Goal: Task Accomplishment & Management: Manage account settings

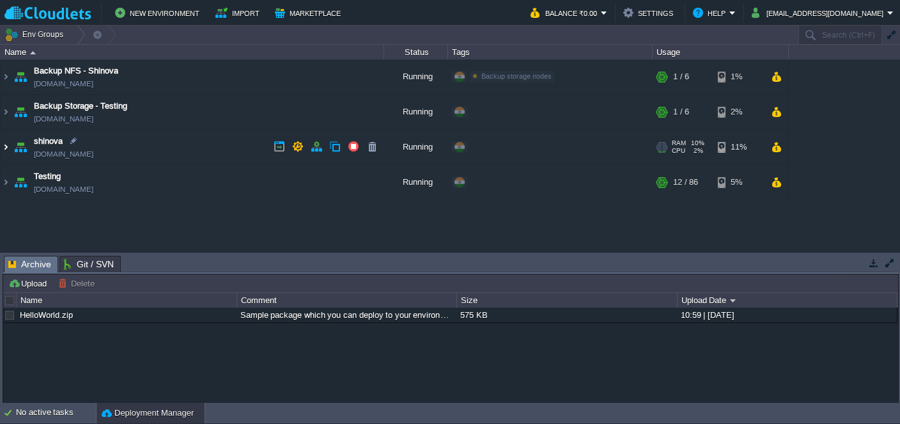
click at [6, 149] on img at bounding box center [6, 147] width 10 height 35
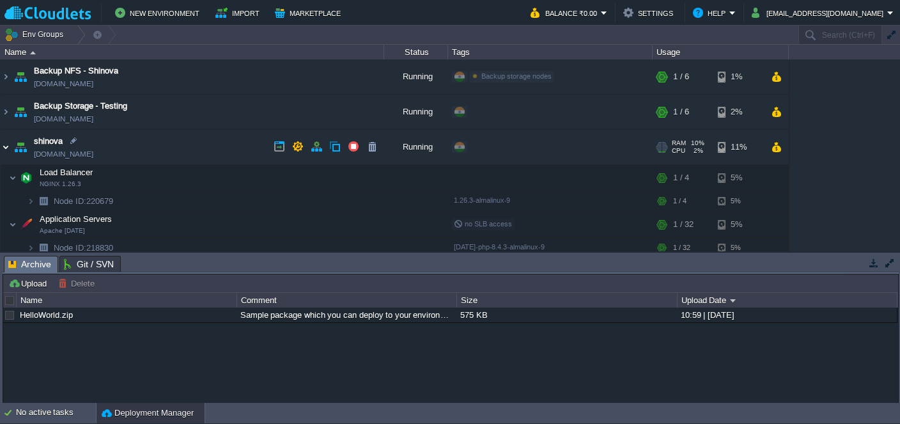
click at [6, 147] on img at bounding box center [6, 147] width 10 height 35
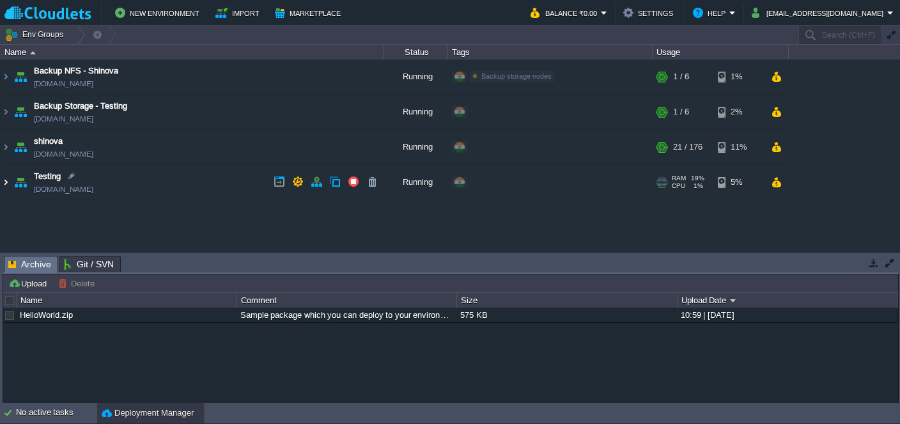
click at [7, 185] on img at bounding box center [6, 182] width 10 height 35
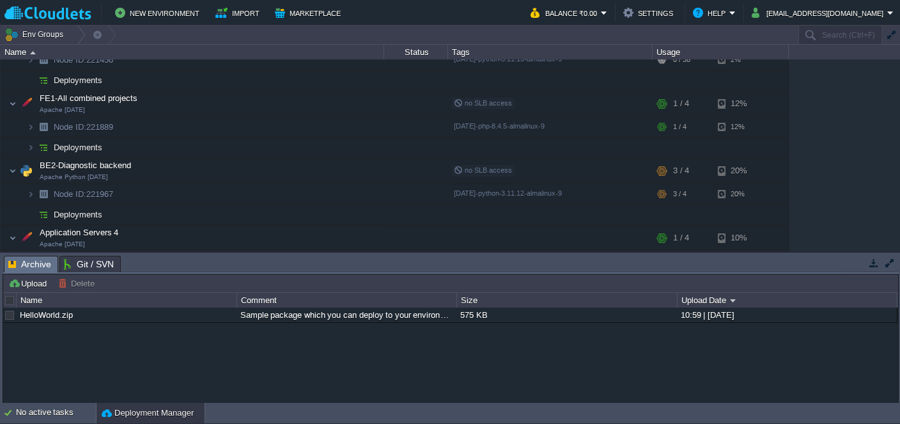
scroll to position [307, 0]
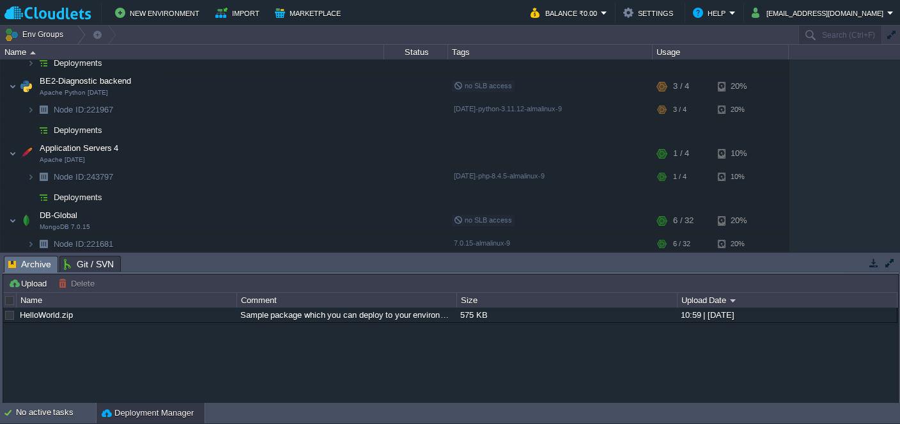
click at [732, 371] on div "HelloWorld.zip Sample package which you can deploy to your environment. Feel fr…" at bounding box center [450, 354] width 895 height 95
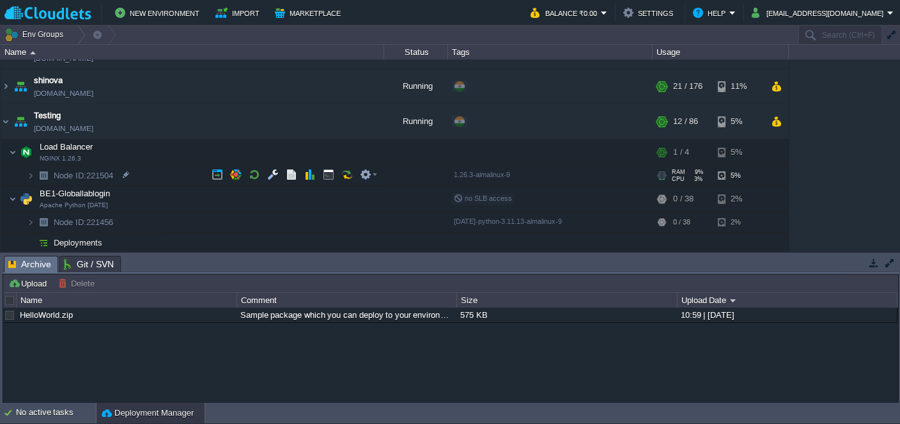
scroll to position [59, 0]
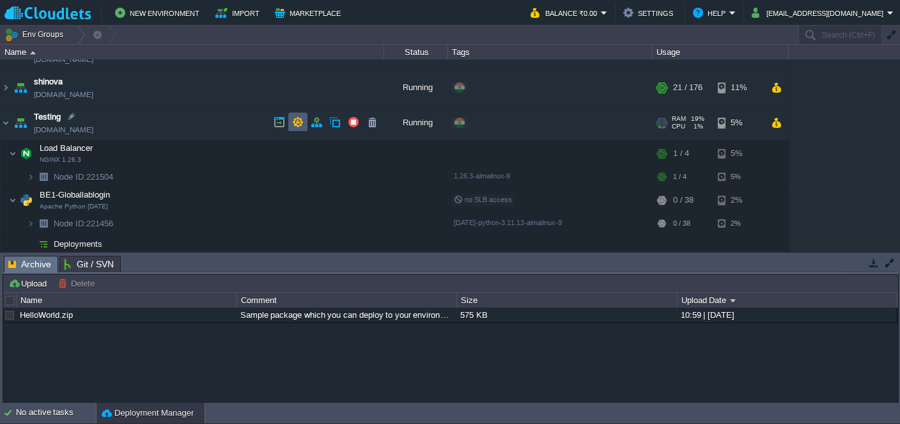
click at [297, 125] on button "button" at bounding box center [298, 122] width 12 height 12
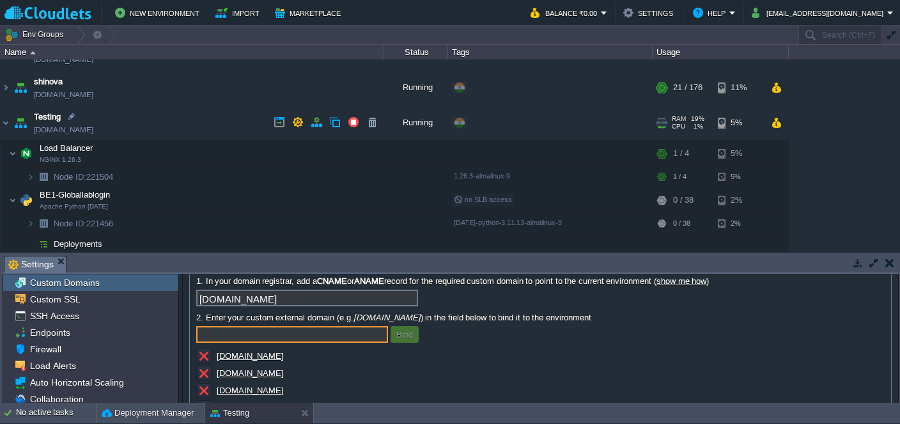
scroll to position [66, 0]
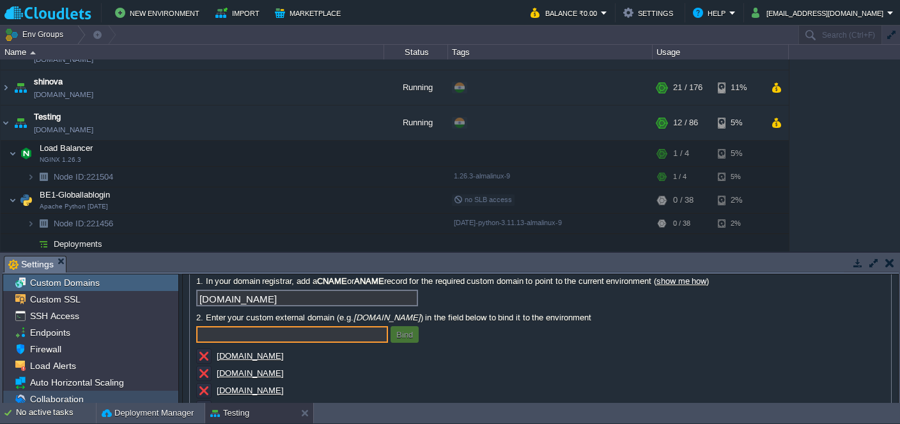
click at [61, 397] on span "Collaboration" at bounding box center [56, 399] width 58 height 12
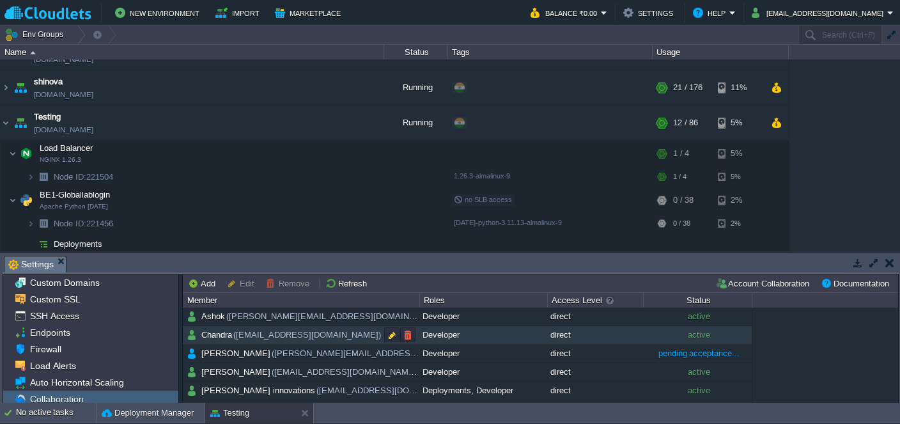
scroll to position [15, 0]
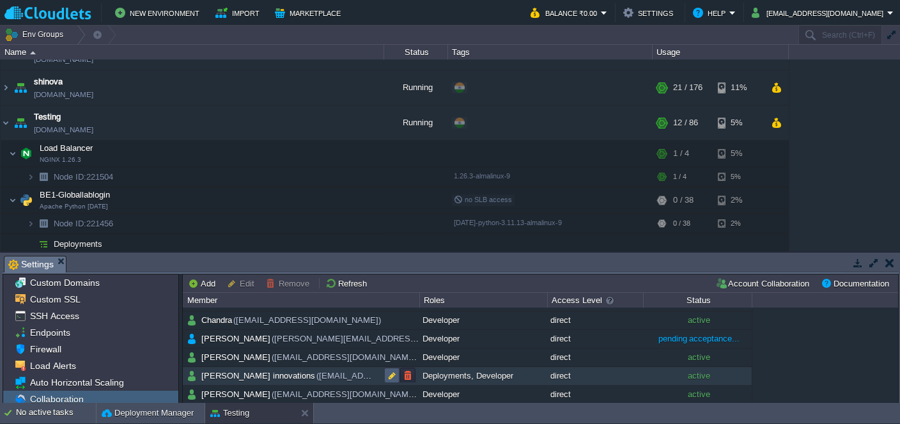
click at [392, 373] on button "button" at bounding box center [392, 375] width 12 height 12
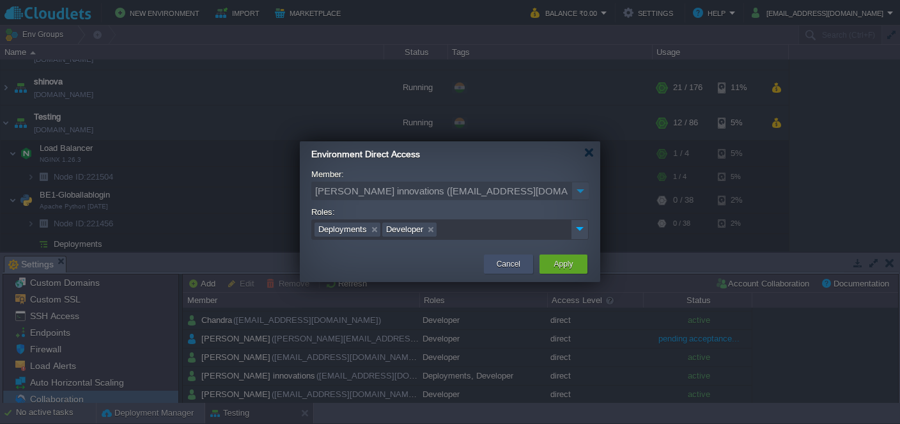
click at [502, 261] on button "Cancel" at bounding box center [509, 264] width 24 height 13
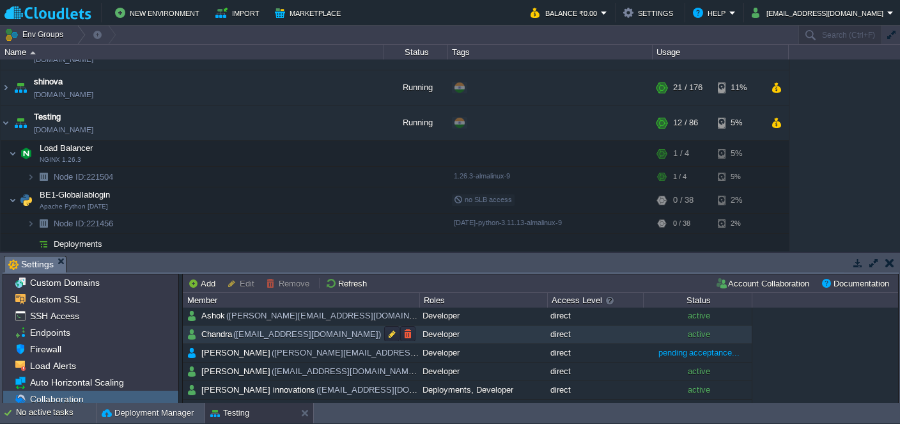
scroll to position [0, 0]
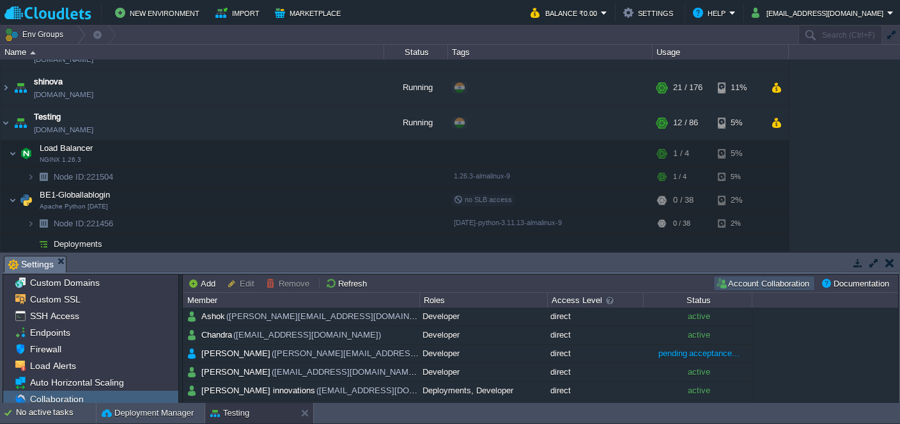
click at [749, 288] on button "Account Collaboration" at bounding box center [764, 283] width 98 height 12
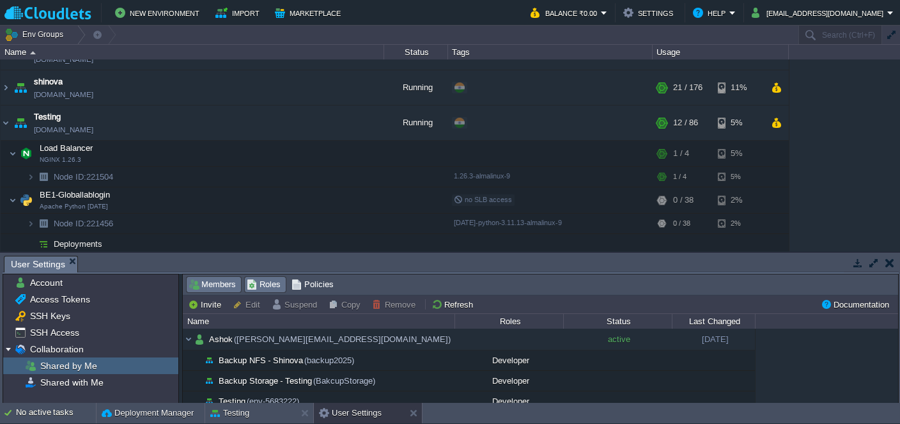
click at [256, 279] on span "Roles" at bounding box center [264, 284] width 34 height 14
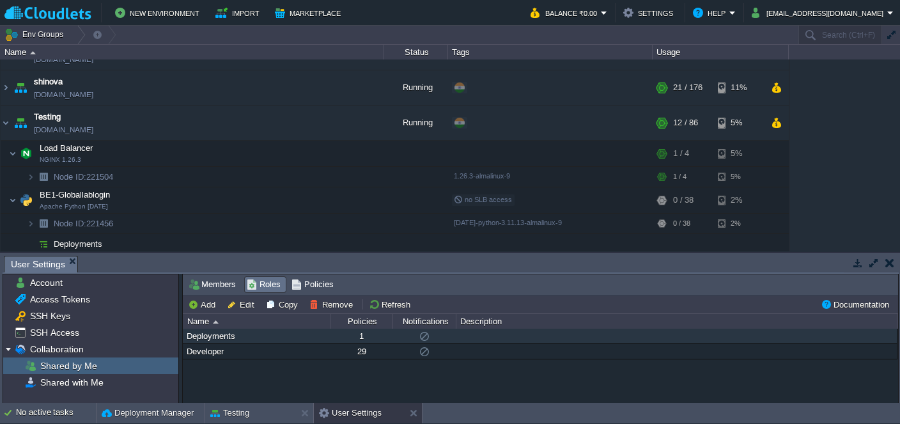
click at [226, 337] on div "Deployments" at bounding box center [256, 335] width 146 height 15
click at [0, 0] on div at bounding box center [0, 0] width 0 height 0
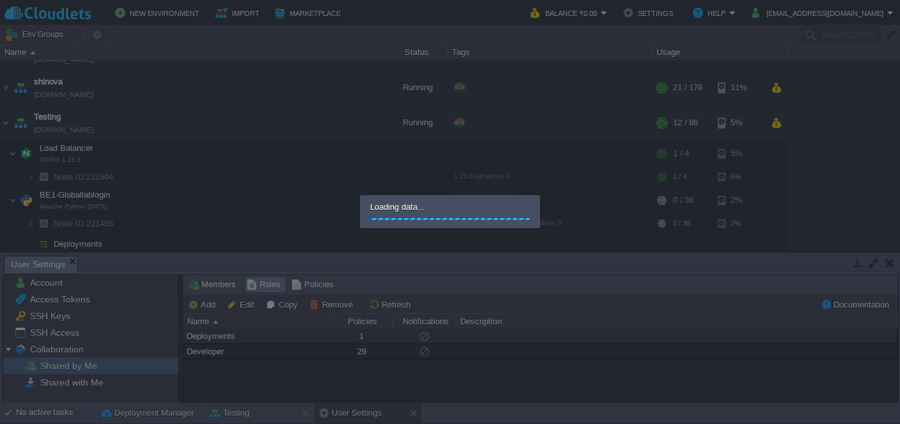
type input "Deployments"
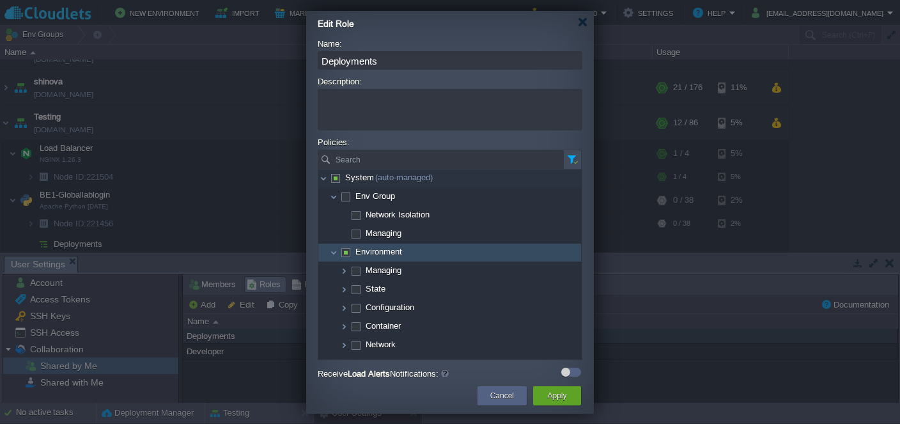
scroll to position [104, 0]
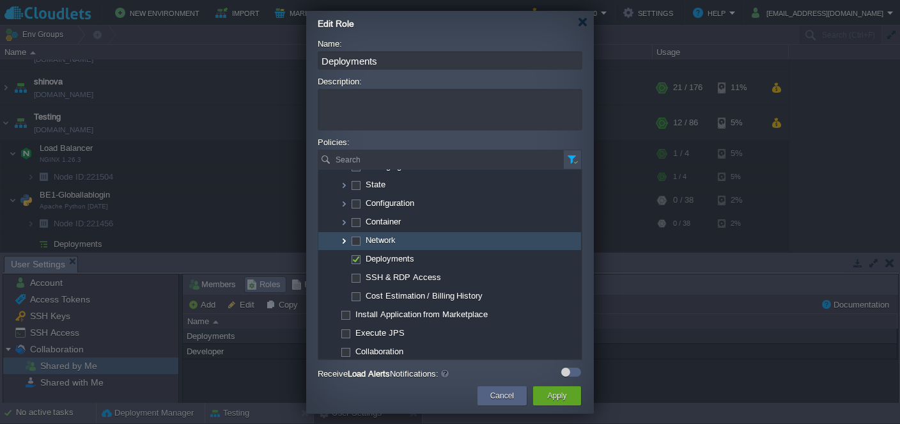
click at [347, 243] on img at bounding box center [344, 241] width 10 height 18
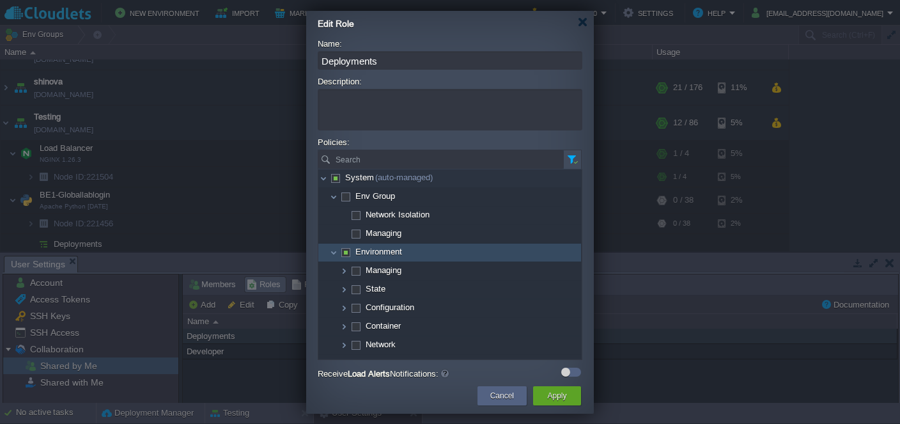
click at [346, 252] on span at bounding box center [345, 252] width 3 height 10
checkbox input "true"
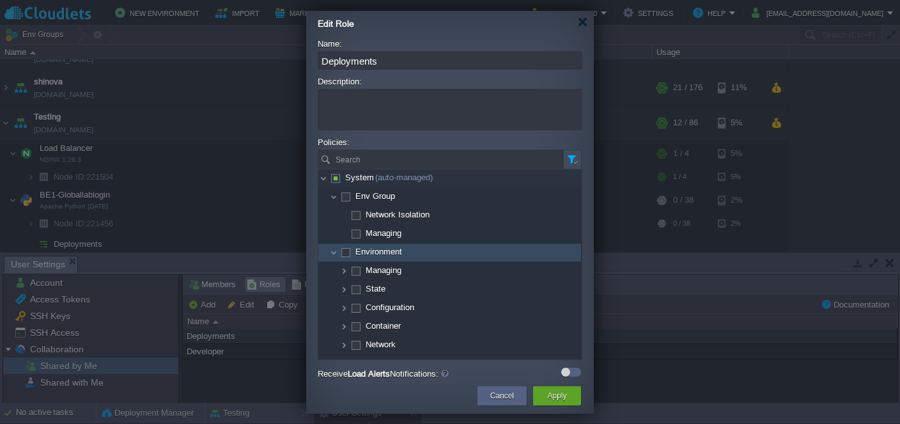
checkbox input "true"
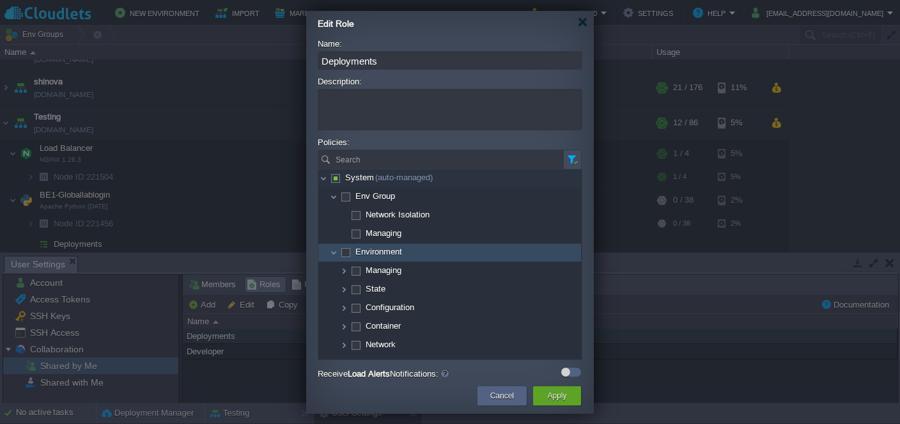
checkbox input "true"
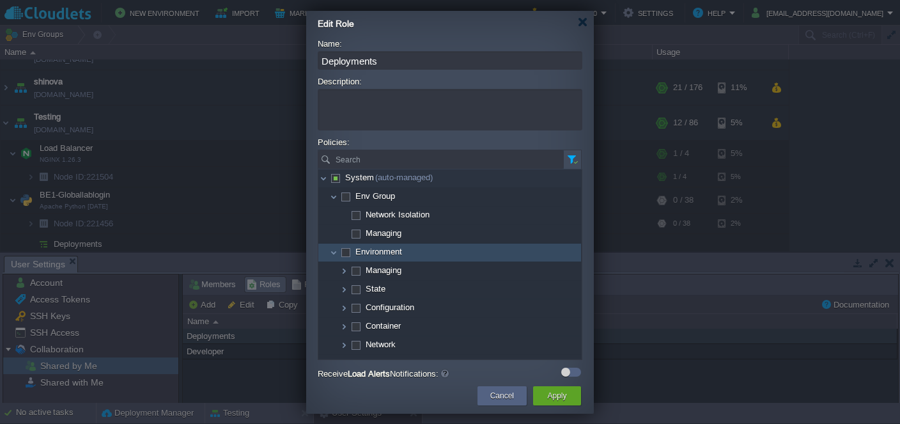
checkbox input "true"
click at [346, 252] on span at bounding box center [345, 252] width 3 height 10
checkbox input "false"
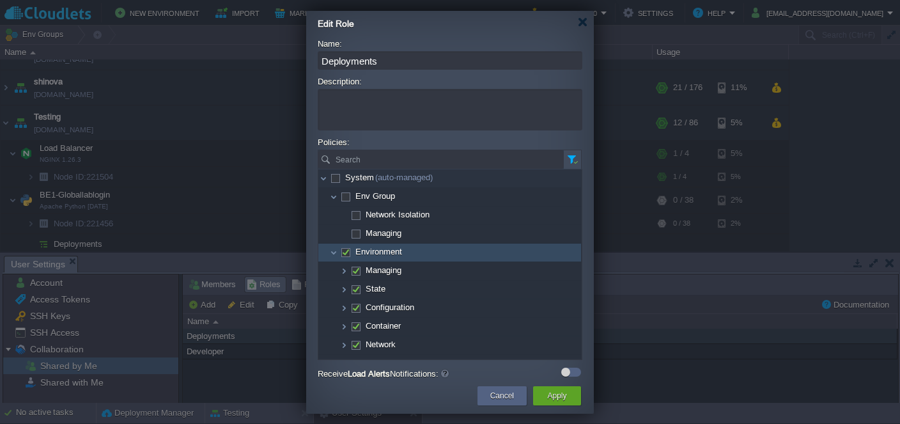
checkbox input "false"
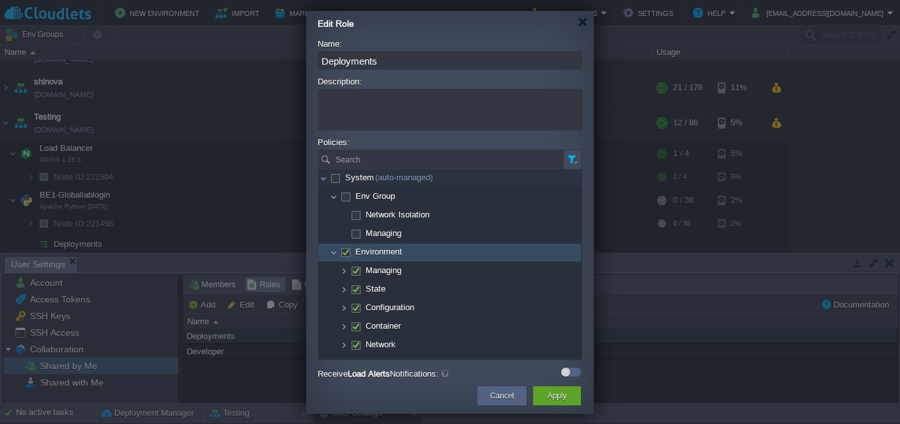
checkbox input "false"
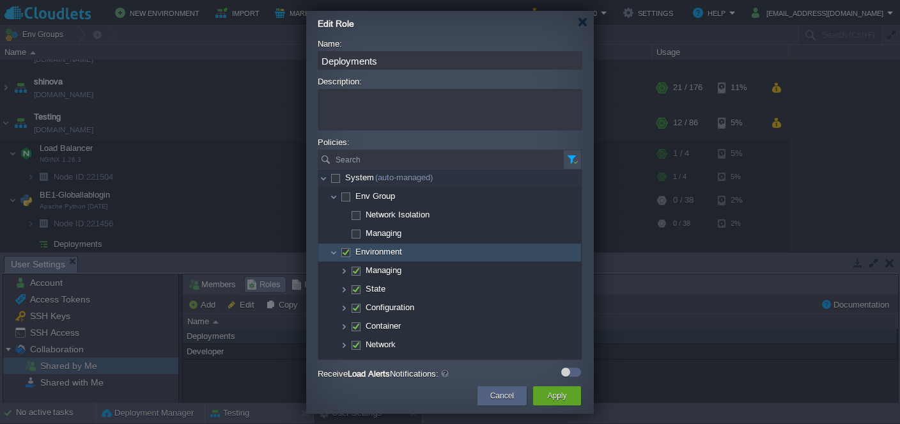
checkbox input "false"
click at [346, 252] on span at bounding box center [345, 252] width 3 height 10
checkbox input "true"
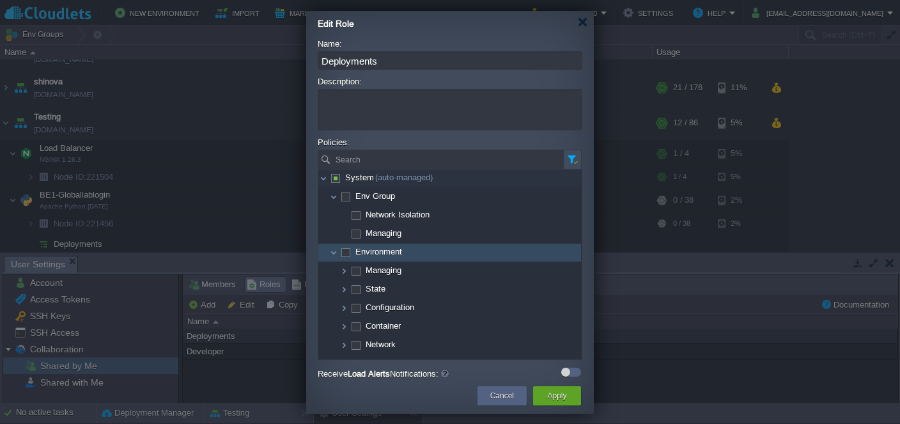
checkbox input "true"
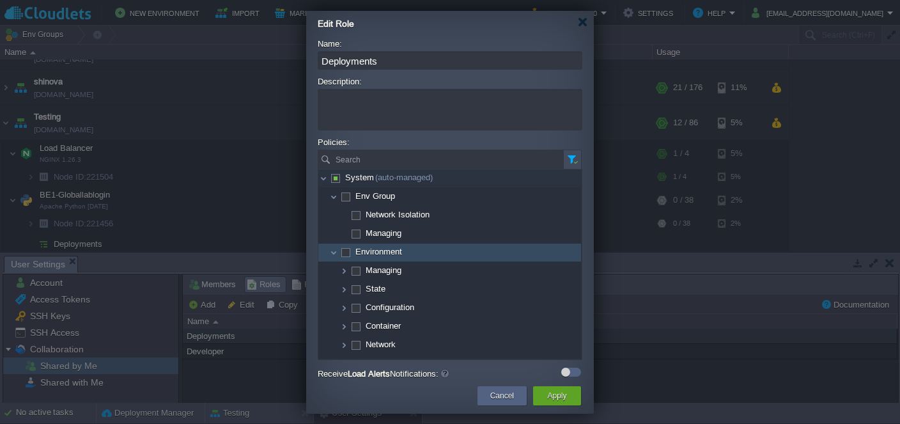
checkbox input "true"
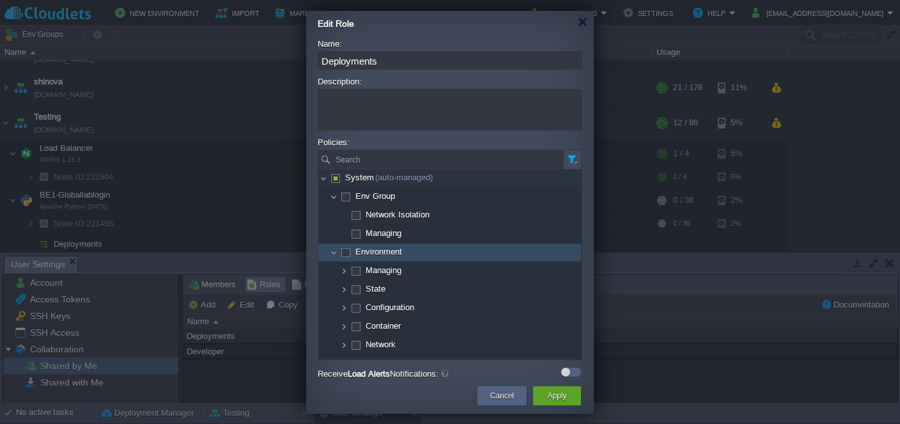
checkbox input "true"
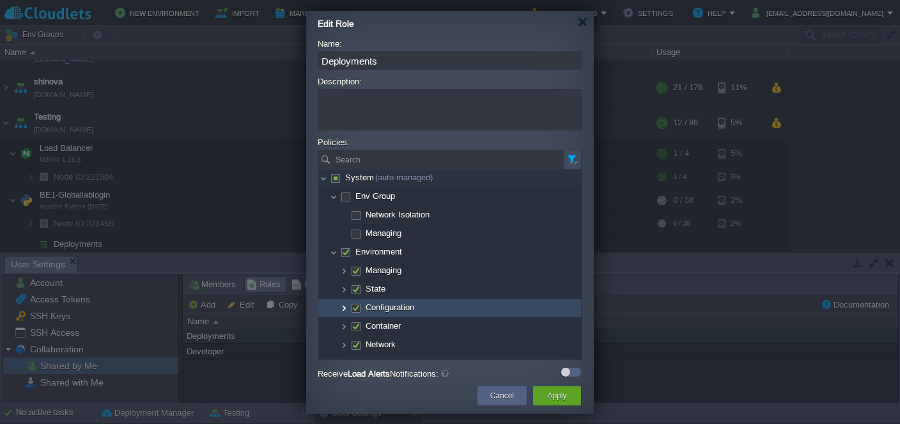
click at [344, 309] on img at bounding box center [344, 308] width 10 height 18
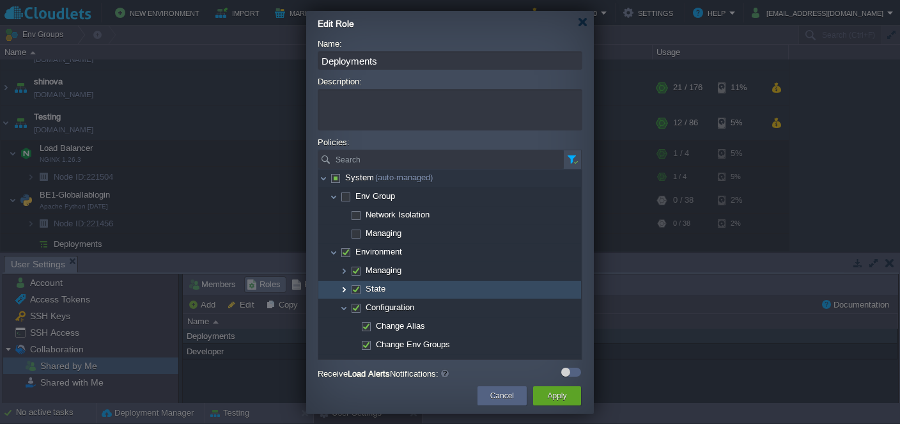
scroll to position [61, 0]
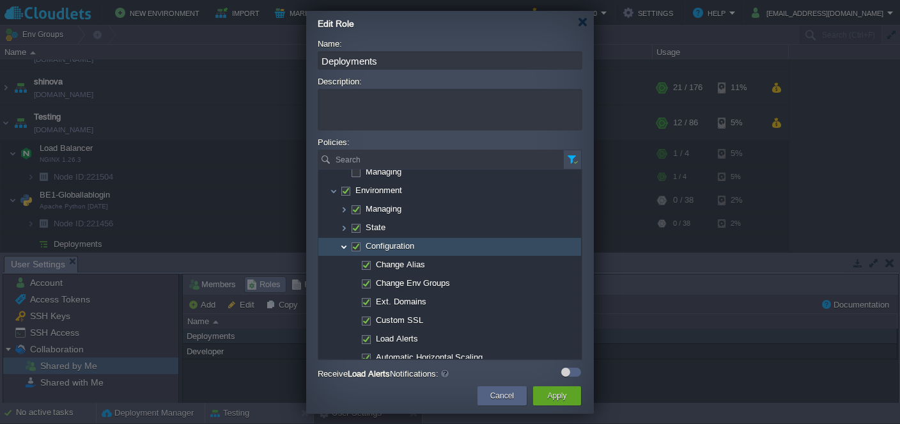
click at [340, 247] on img at bounding box center [344, 247] width 10 height 18
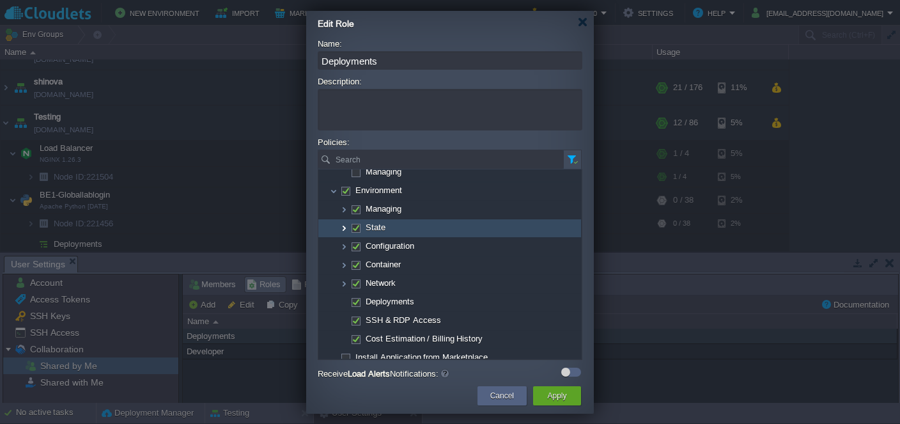
click at [343, 231] on img at bounding box center [344, 228] width 10 height 18
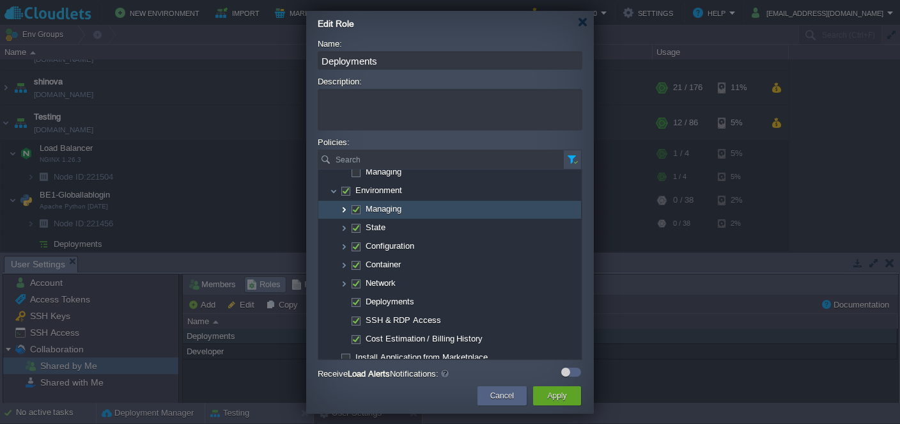
click at [342, 215] on img at bounding box center [344, 210] width 10 height 18
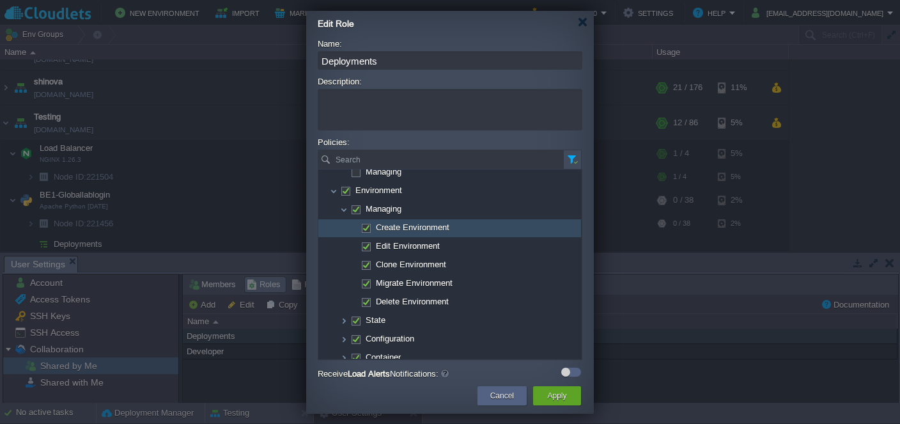
click at [367, 225] on span at bounding box center [365, 227] width 3 height 10
checkbox input "false"
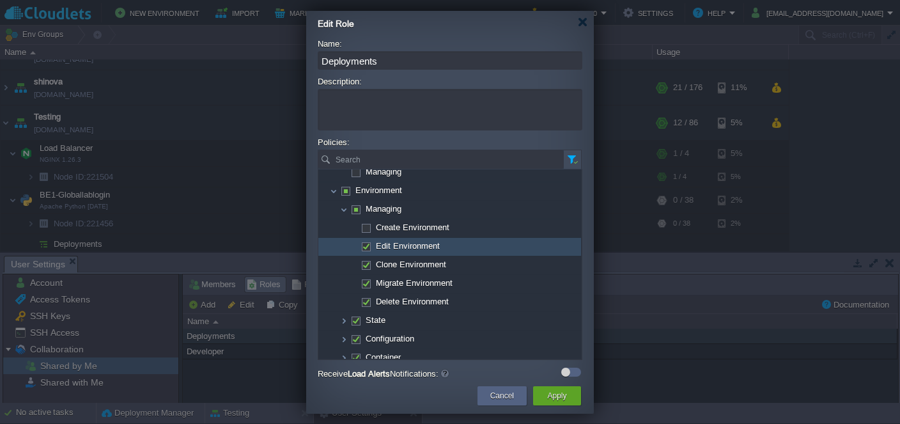
click at [367, 245] on span at bounding box center [365, 246] width 3 height 10
checkbox input "false"
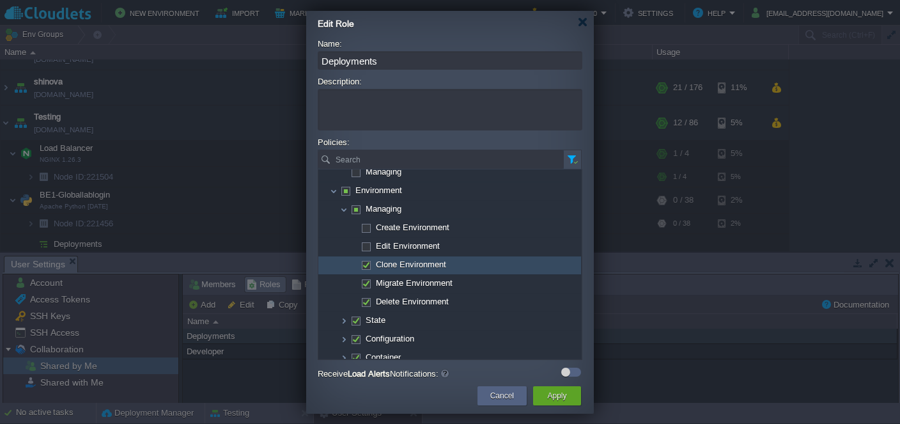
click at [366, 263] on span at bounding box center [365, 264] width 3 height 10
checkbox input "false"
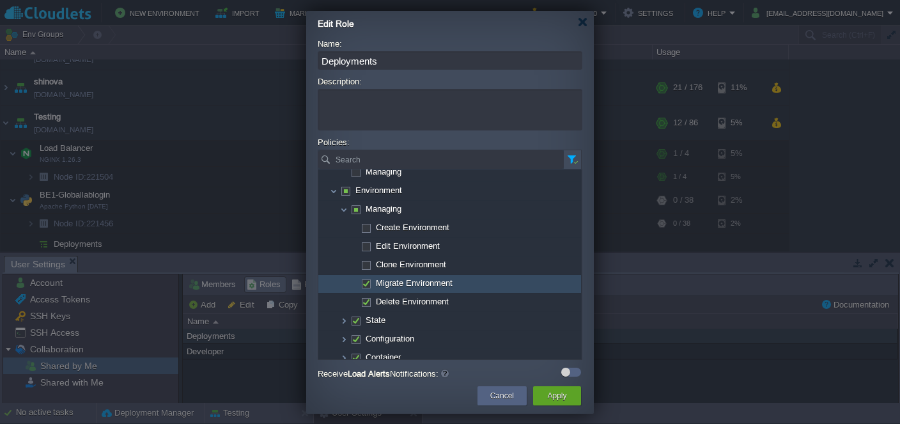
click at [365, 284] on span at bounding box center [365, 283] width 3 height 10
checkbox input "false"
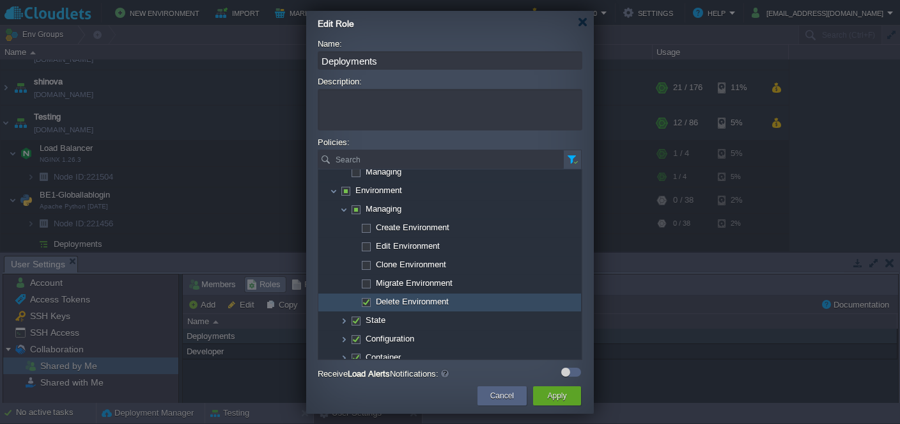
click at [367, 300] on span at bounding box center [365, 302] width 3 height 10
checkbox input "false"
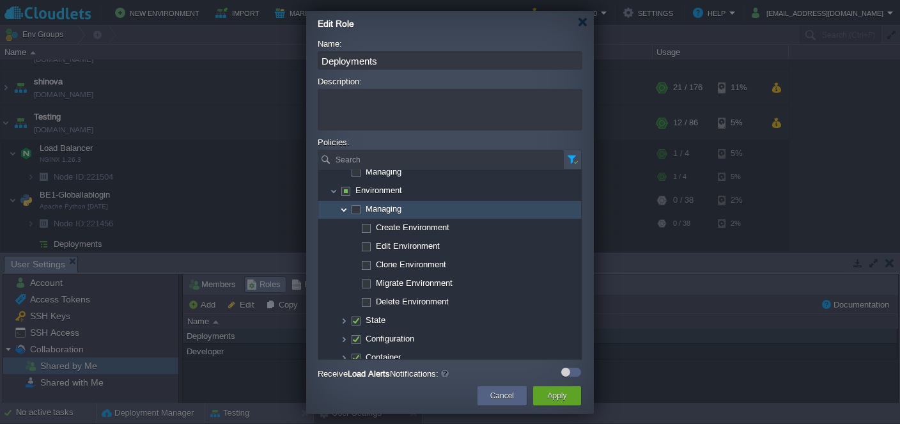
click at [344, 206] on img at bounding box center [344, 210] width 10 height 18
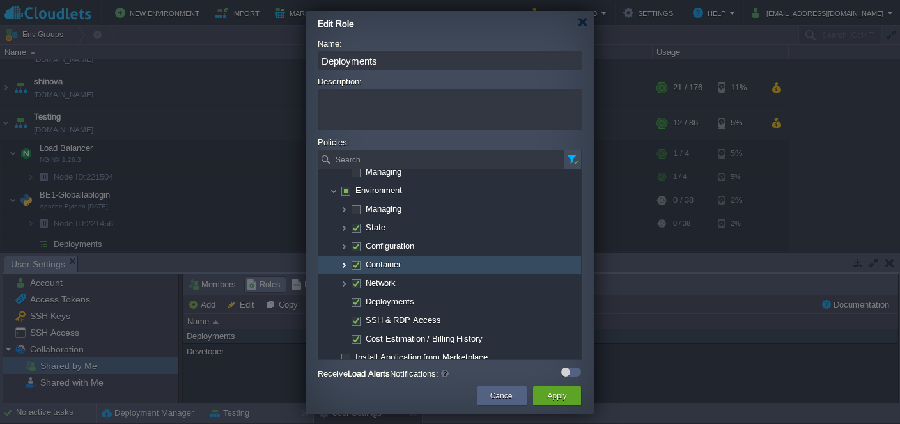
click at [343, 261] on img at bounding box center [344, 265] width 10 height 18
click at [344, 264] on img at bounding box center [344, 265] width 10 height 18
click at [342, 266] on img at bounding box center [344, 265] width 10 height 18
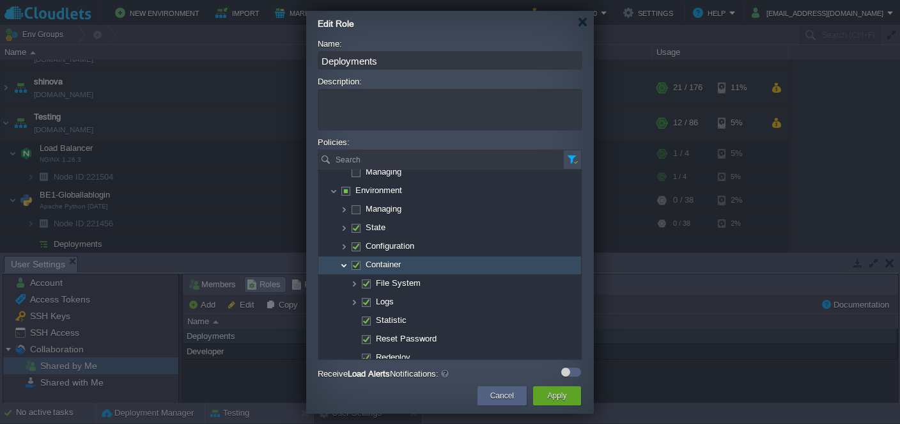
click at [345, 263] on img at bounding box center [344, 265] width 10 height 18
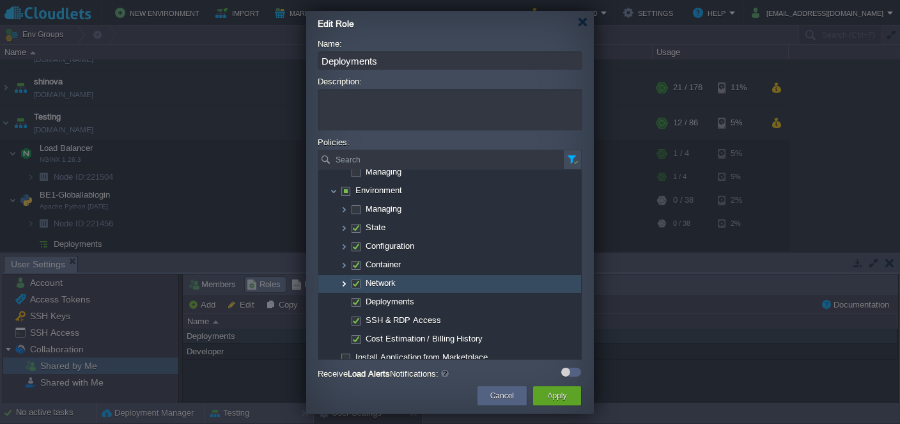
click at [347, 282] on img at bounding box center [344, 284] width 10 height 18
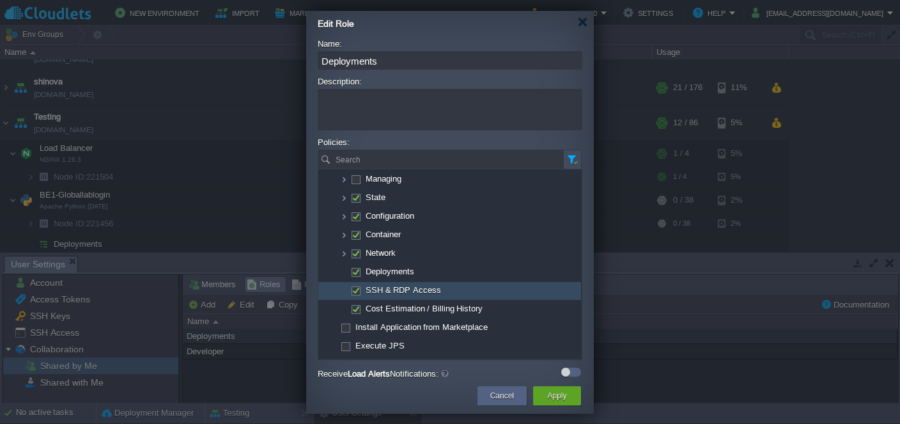
scroll to position [104, 0]
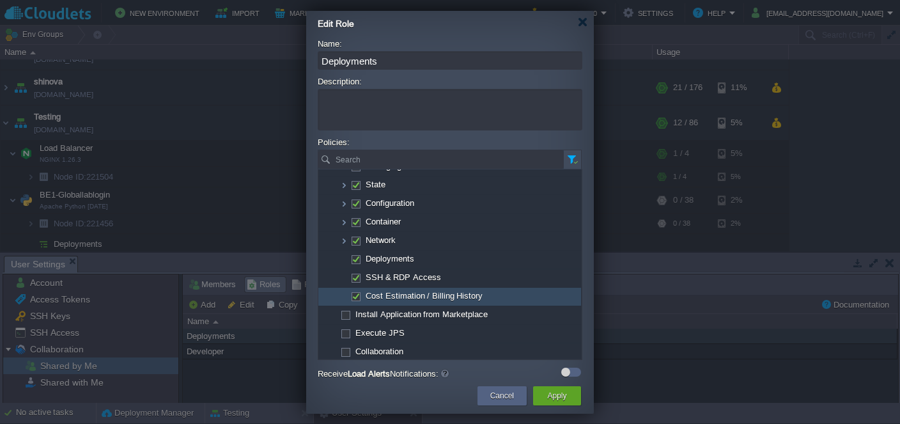
click at [356, 290] on td "Cost Estimation / Billing History" at bounding box center [449, 297] width 263 height 19
checkbox input "false"
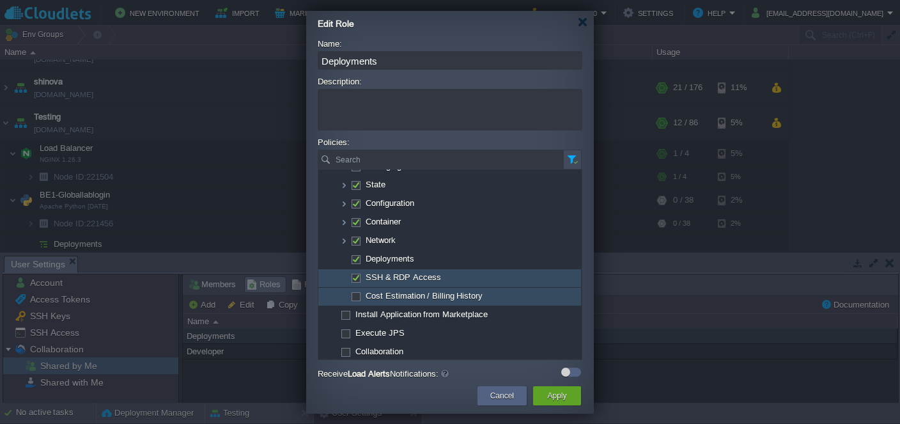
click at [356, 276] on span at bounding box center [355, 277] width 3 height 10
checkbox input "false"
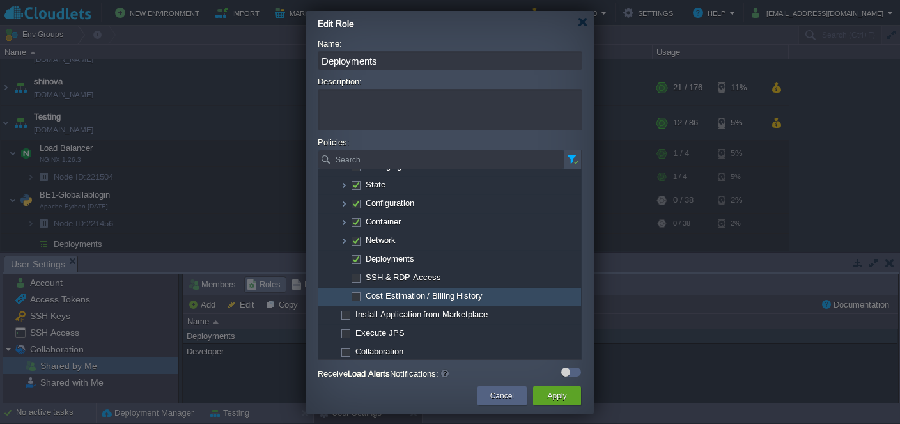
scroll to position [42, 0]
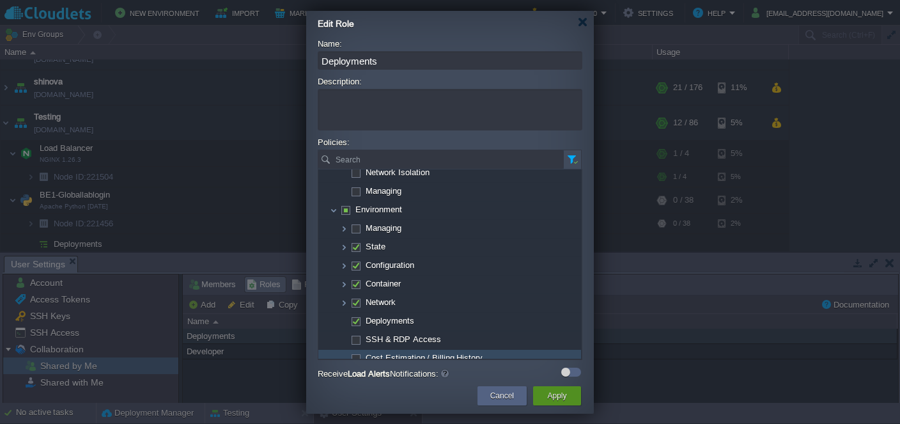
click at [562, 396] on button "Apply" at bounding box center [556, 395] width 19 height 13
